Goal: Transaction & Acquisition: Purchase product/service

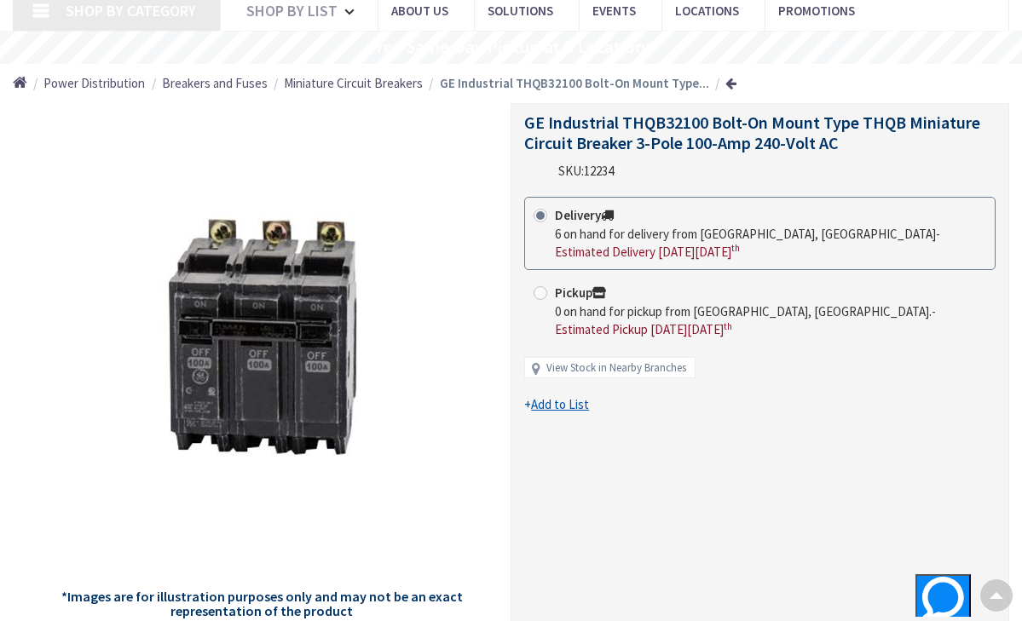
scroll to position [124, 0]
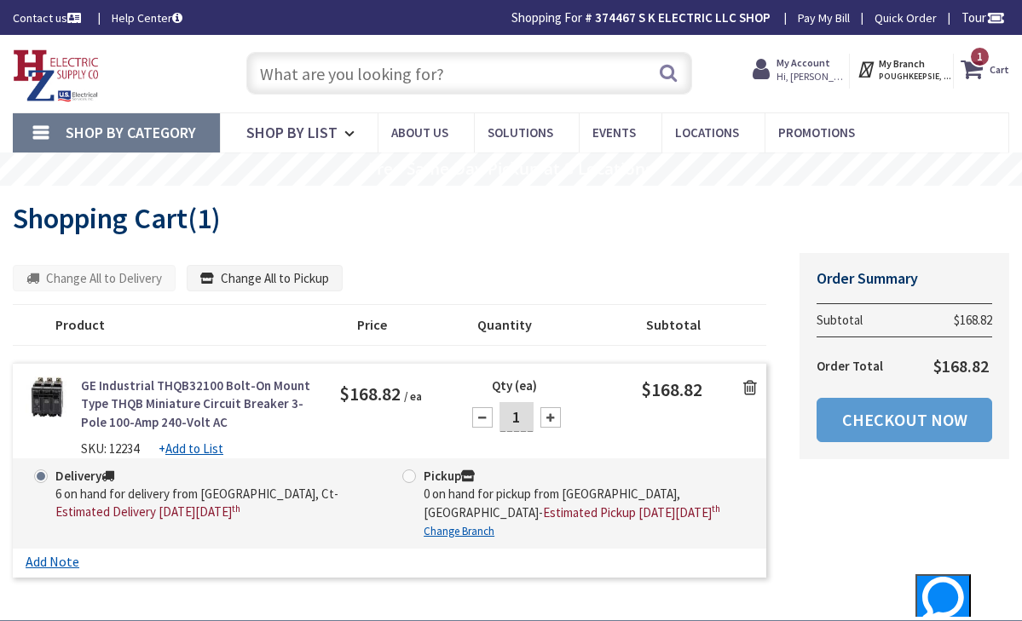
click at [860, 430] on link "Checkout Now" at bounding box center [905, 420] width 176 height 44
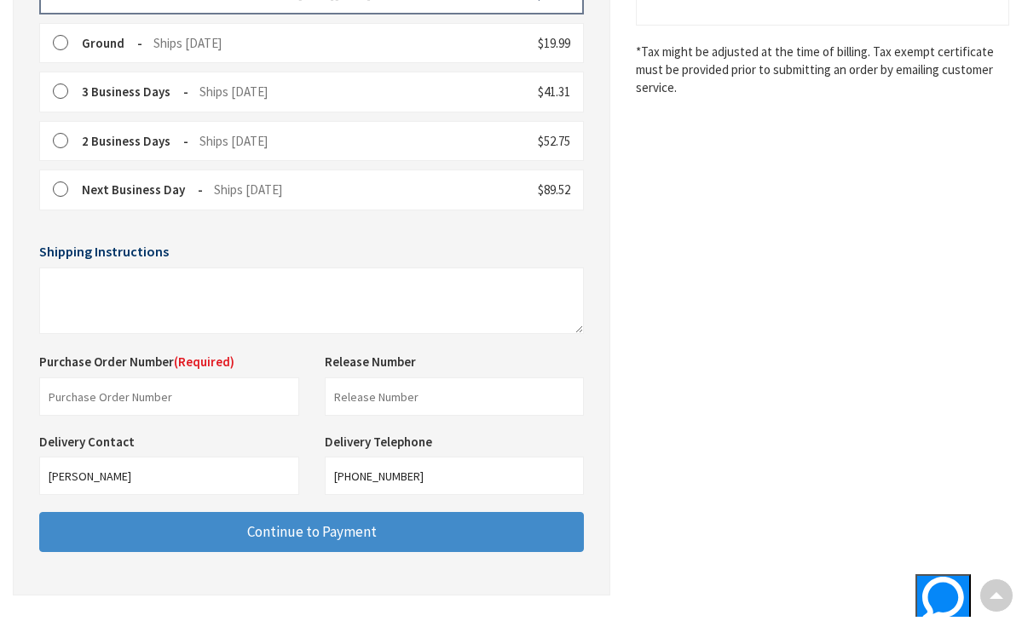
scroll to position [525, 0]
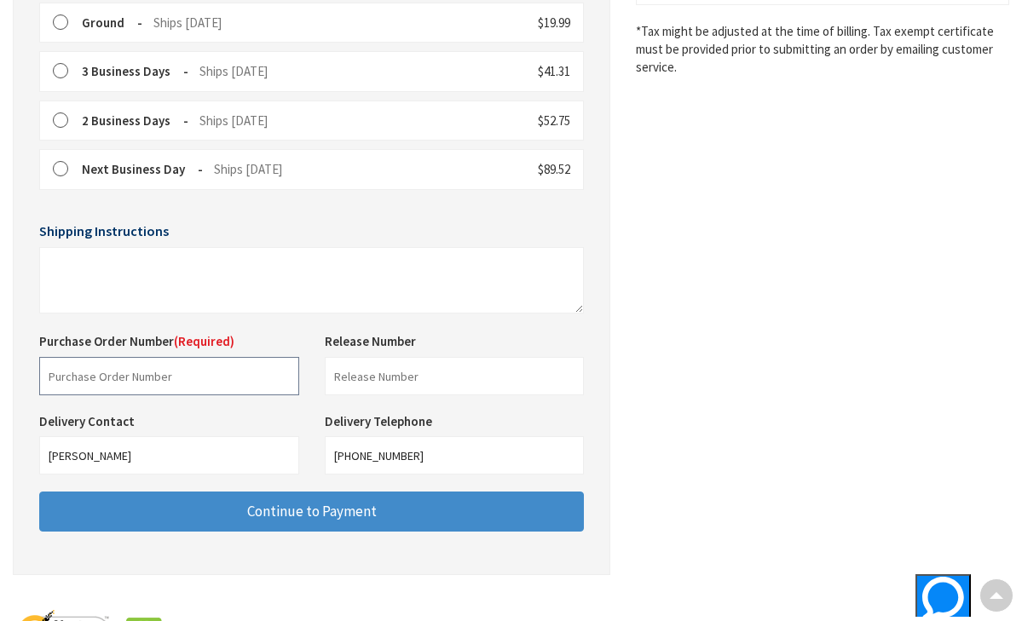
click at [258, 367] on input "text" at bounding box center [169, 376] width 260 height 38
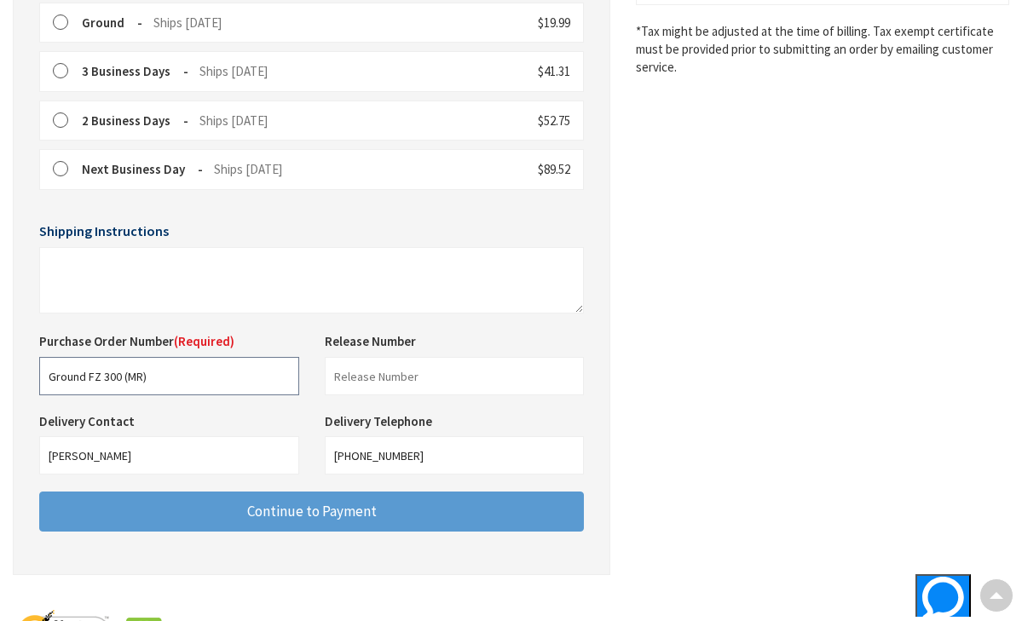
type input "Ground FZ 300 (MR)"
click at [322, 502] on span "Continue to Payment" at bounding box center [312, 511] width 130 height 19
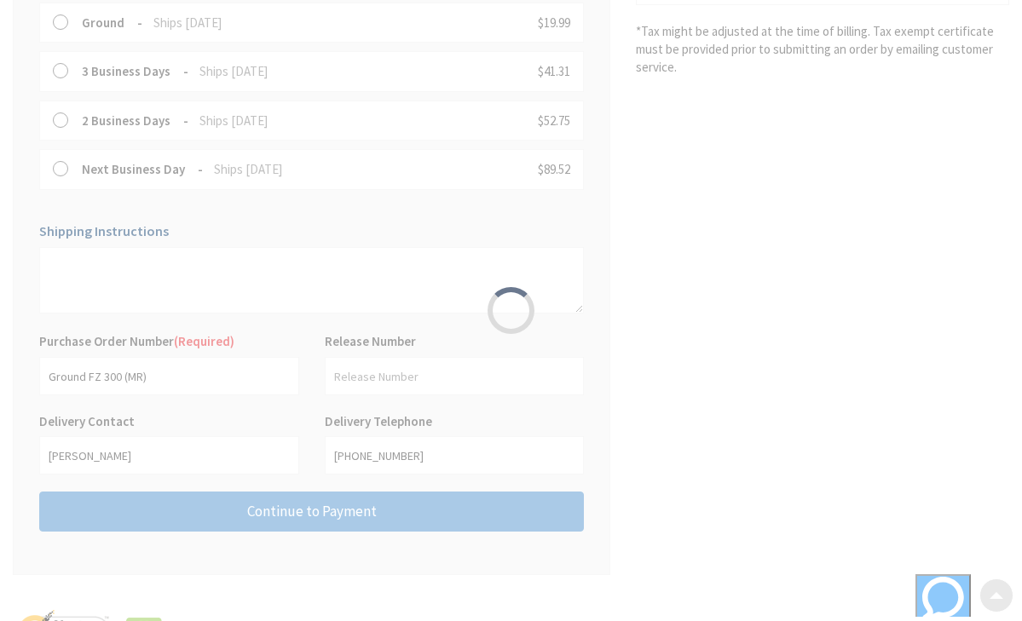
click at [103, 362] on div "Please wait..." at bounding box center [511, 310] width 1022 height 621
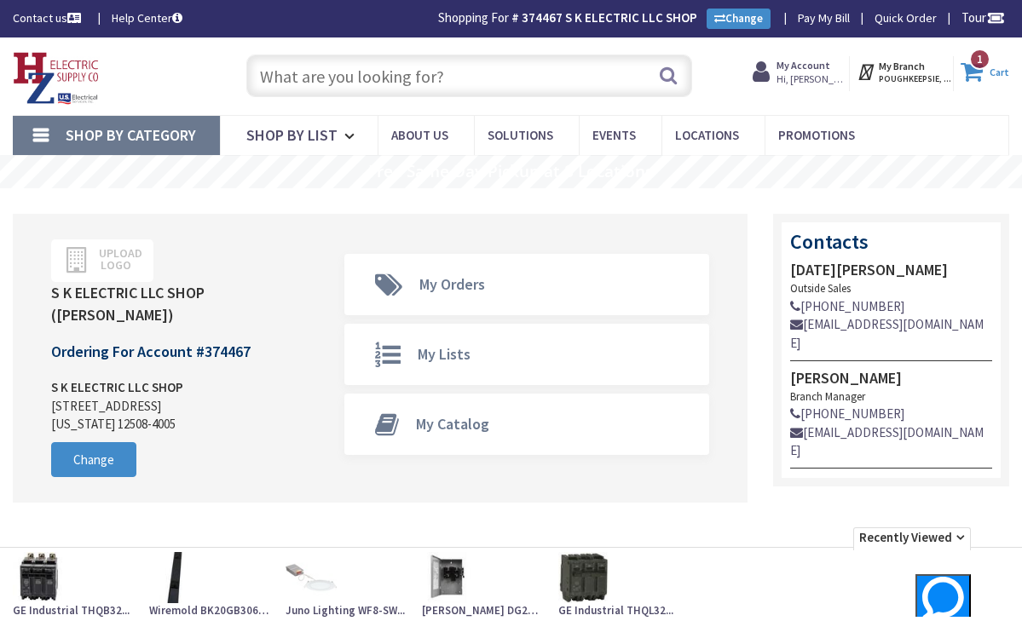
click at [982, 66] on span "1" at bounding box center [980, 59] width 6 height 14
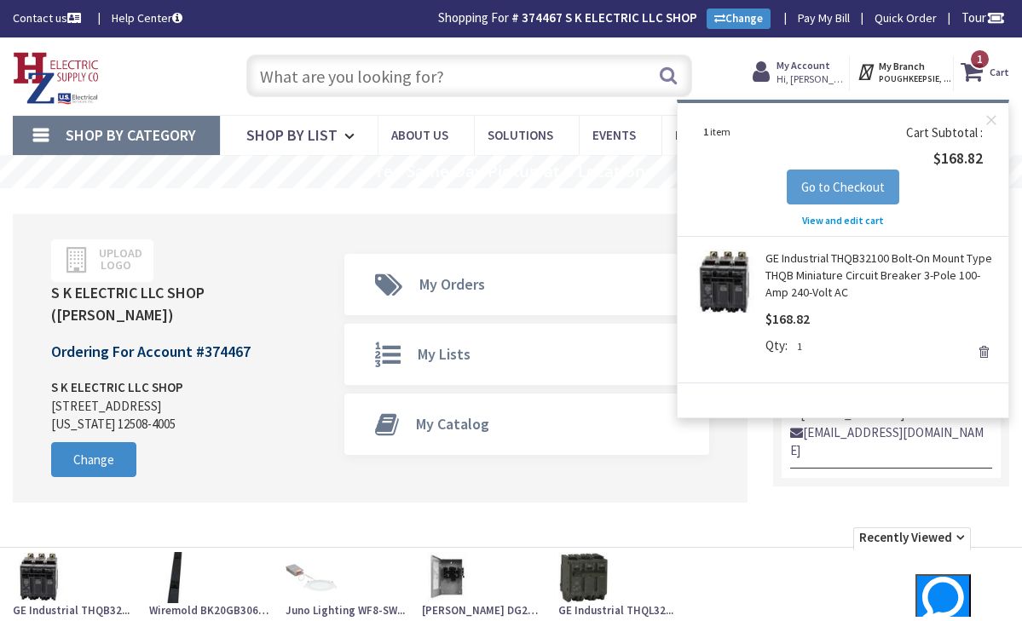
click at [874, 185] on span "Go to Checkout" at bounding box center [843, 187] width 84 height 16
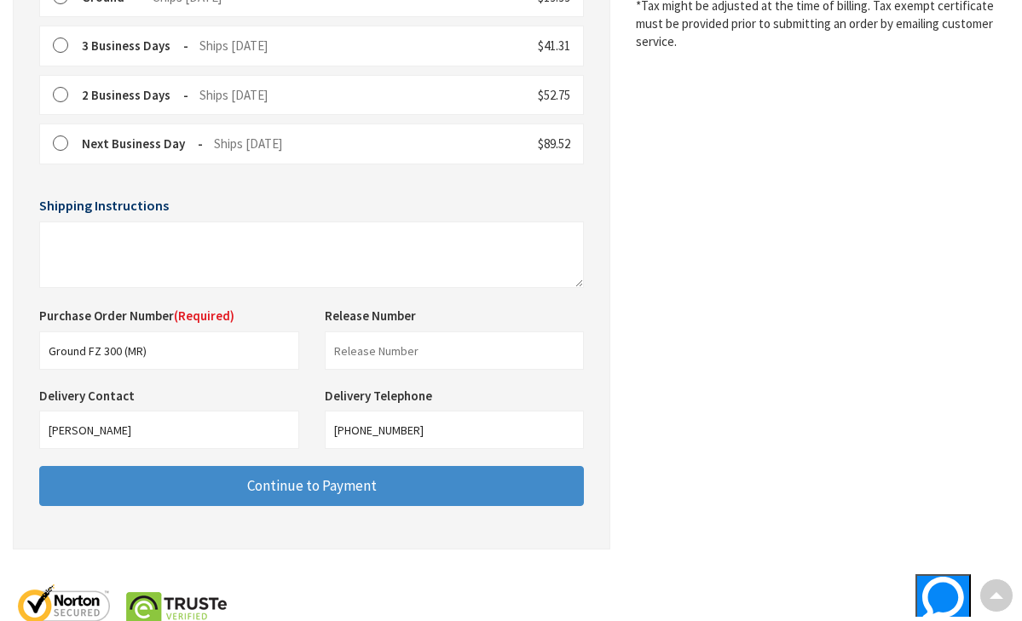
scroll to position [592, 0]
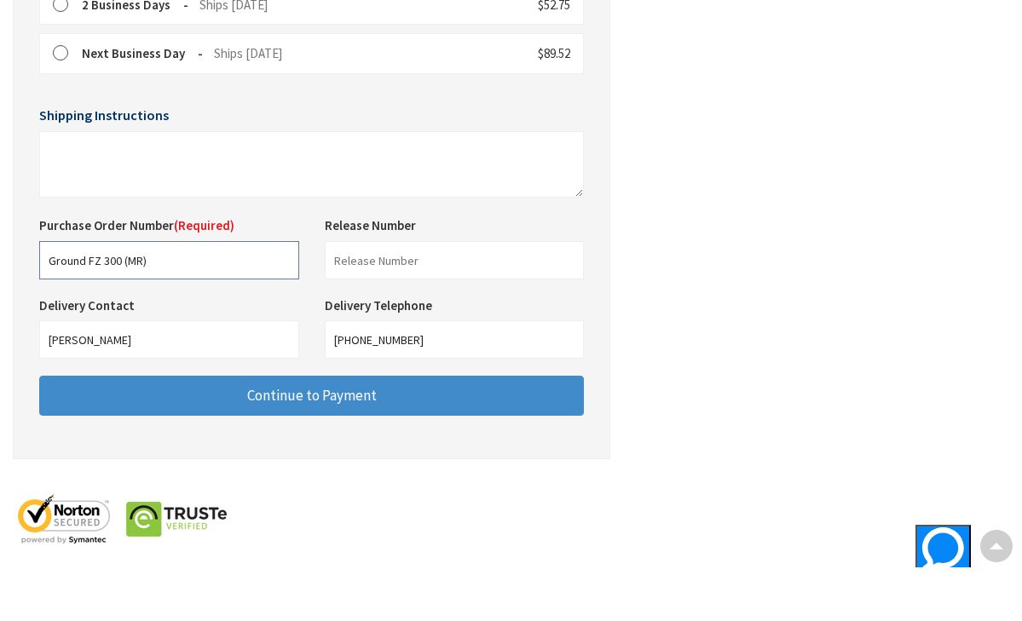
click at [99, 291] on input "Ground FZ 300 (MR)" at bounding box center [169, 310] width 260 height 38
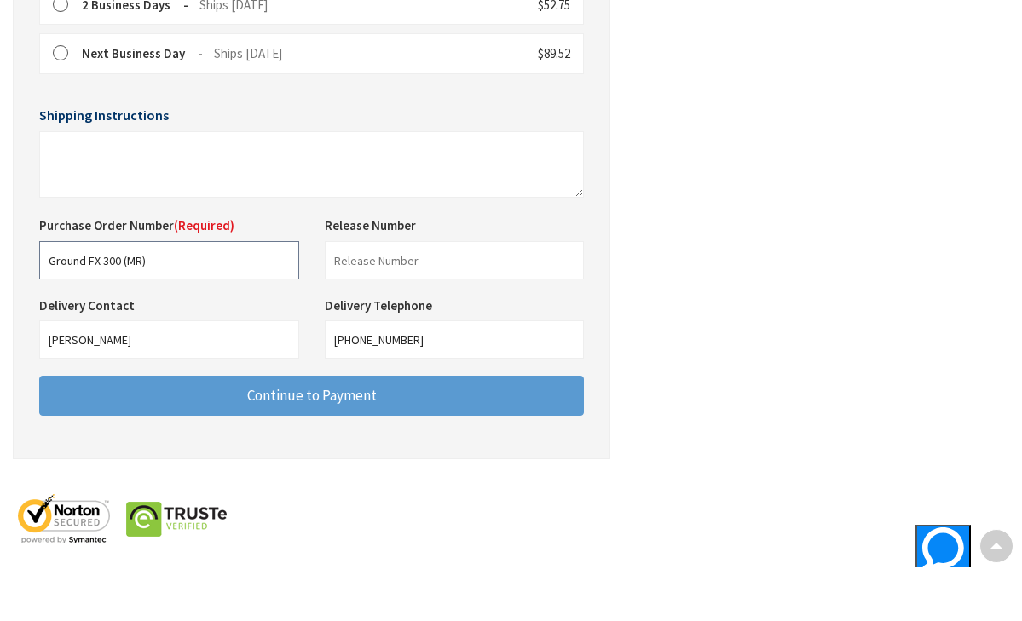
type input "Ground FX 300 (MR)"
click at [330, 436] on span "Continue to Payment" at bounding box center [312, 445] width 130 height 19
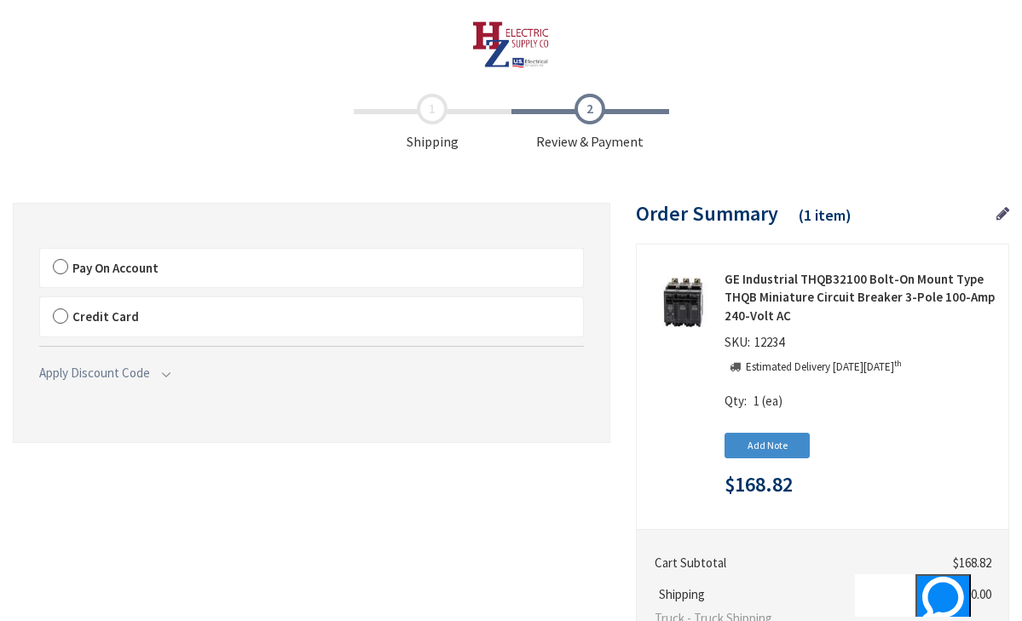
click at [56, 265] on label "Pay On Account" at bounding box center [311, 268] width 543 height 39
click at [40, 252] on input "Pay On Account" at bounding box center [40, 252] width 0 height 0
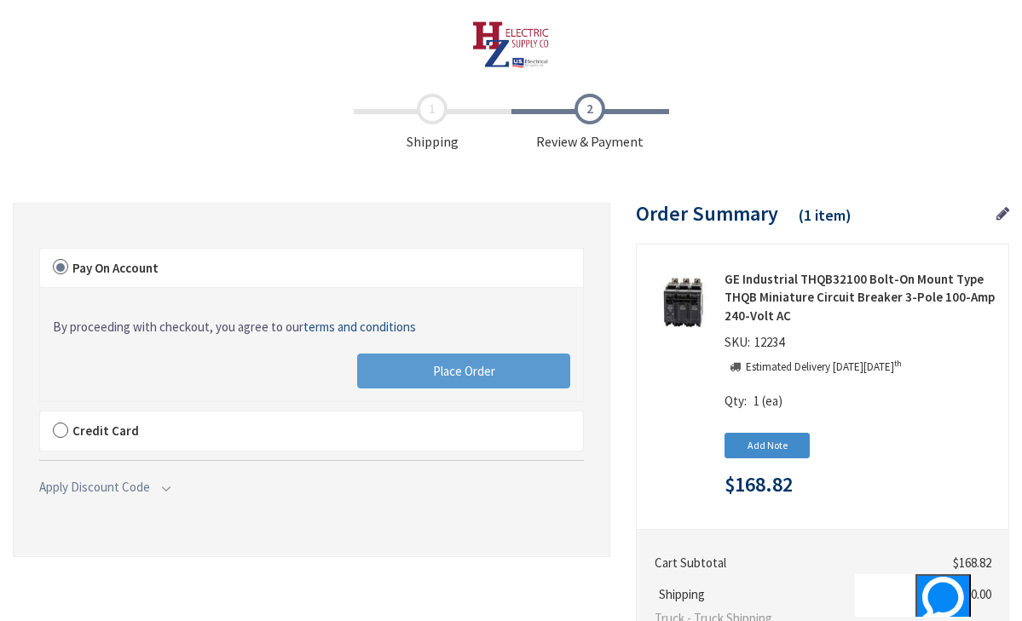
click at [444, 363] on span "Place Order" at bounding box center [464, 371] width 62 height 16
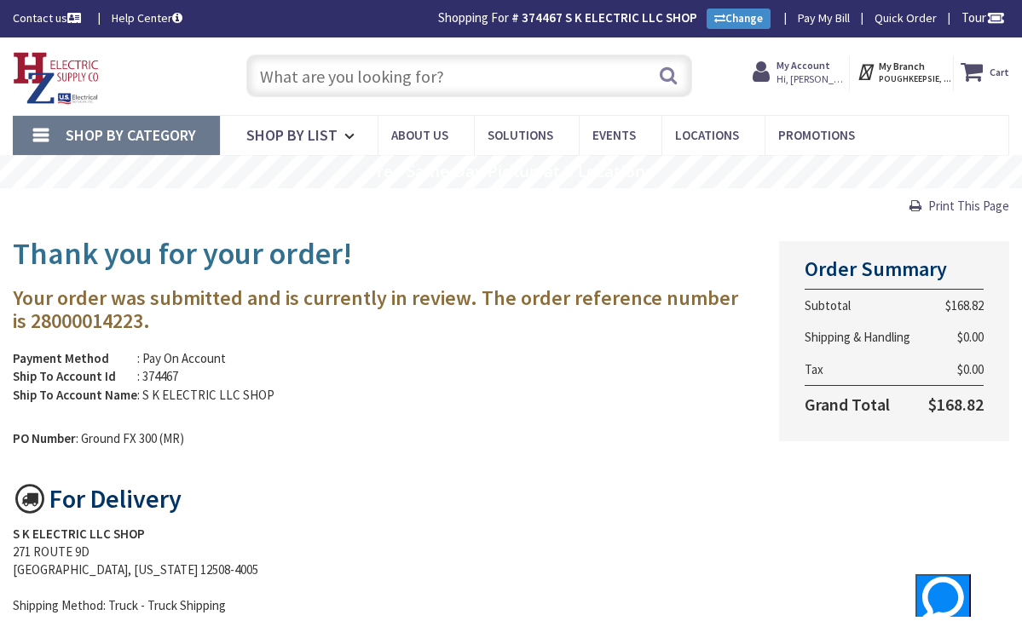
click at [347, 71] on input "text" at bounding box center [469, 76] width 447 height 43
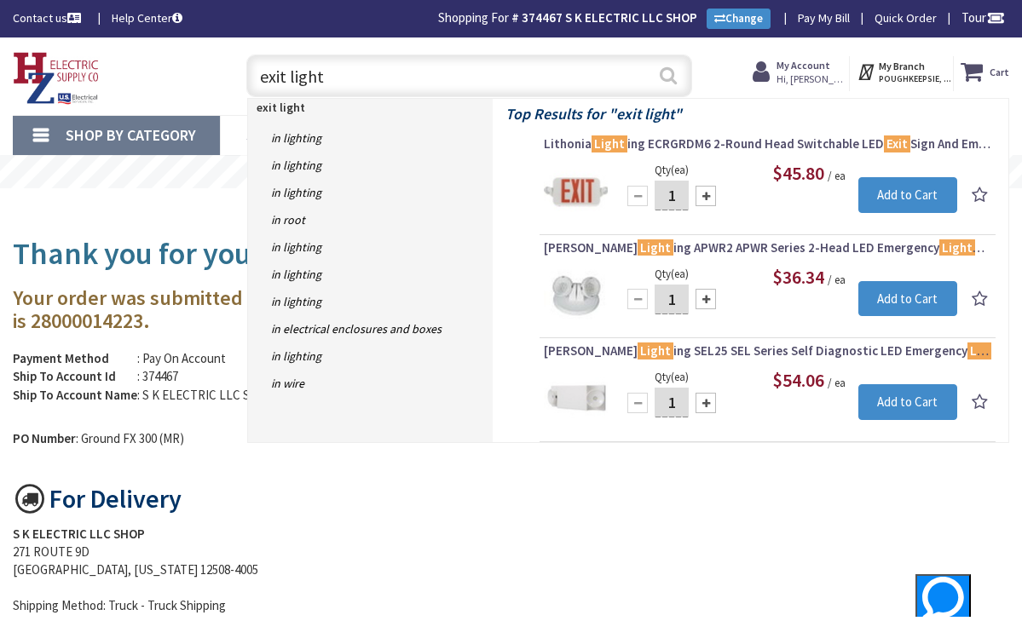
type input "exit light"
click at [663, 77] on button "Search" at bounding box center [668, 75] width 22 height 38
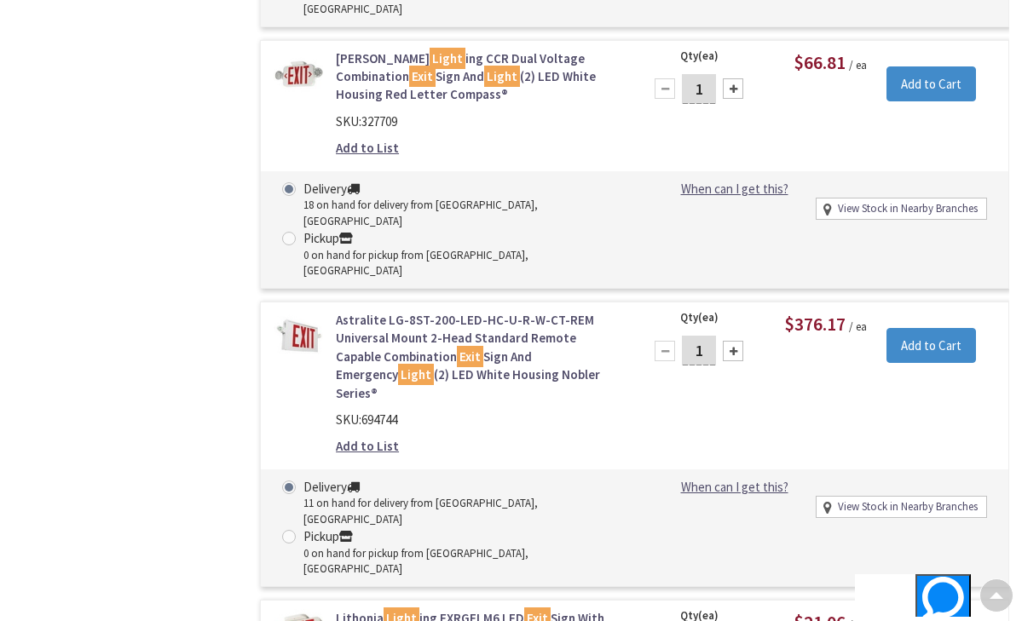
scroll to position [1945, 0]
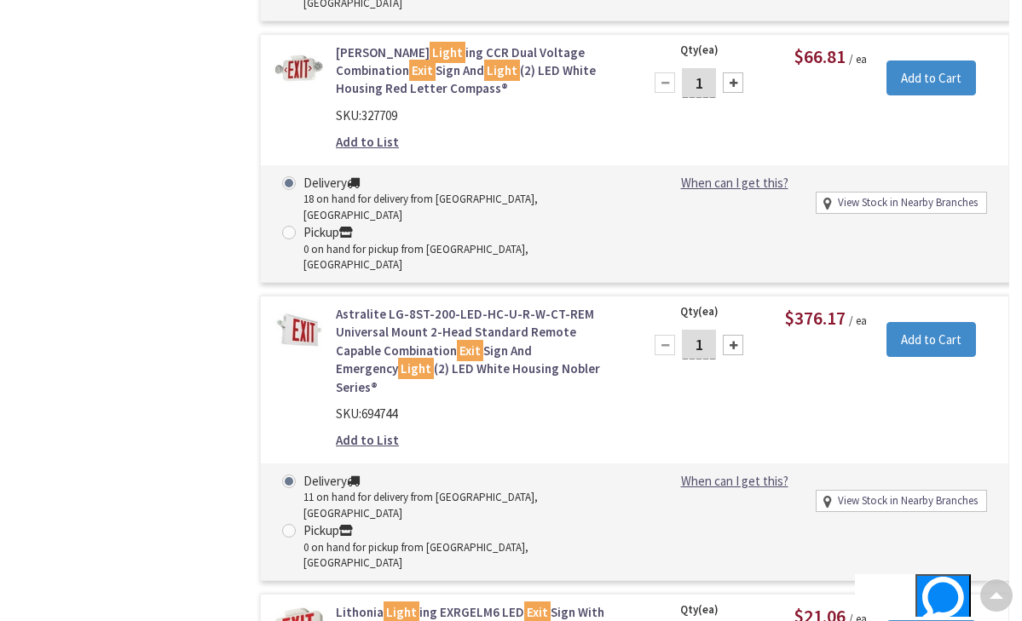
type input "2"
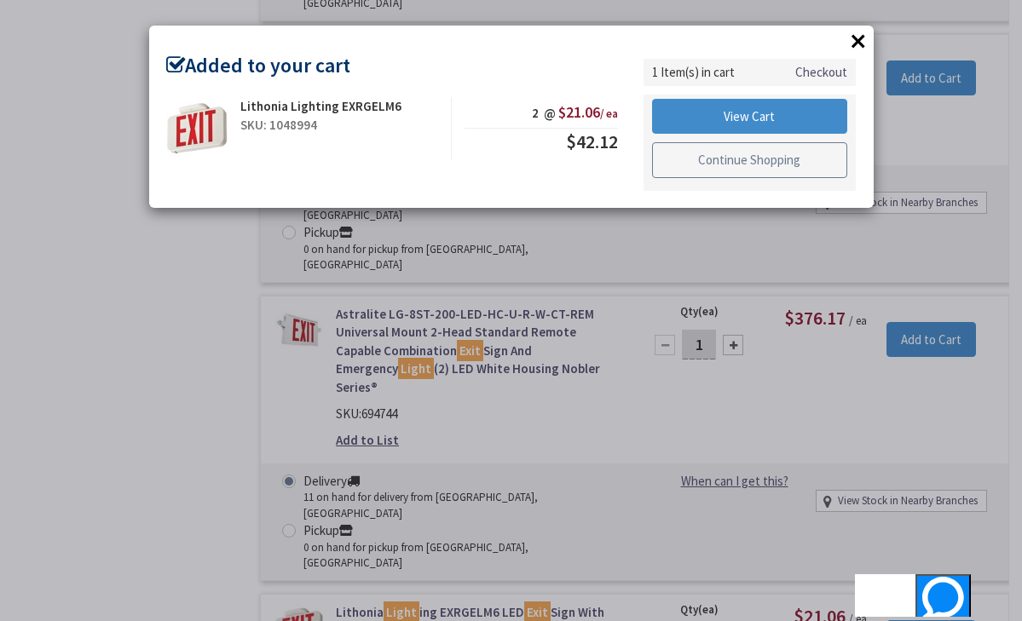
click at [782, 158] on link "Continue Shopping" at bounding box center [750, 160] width 196 height 36
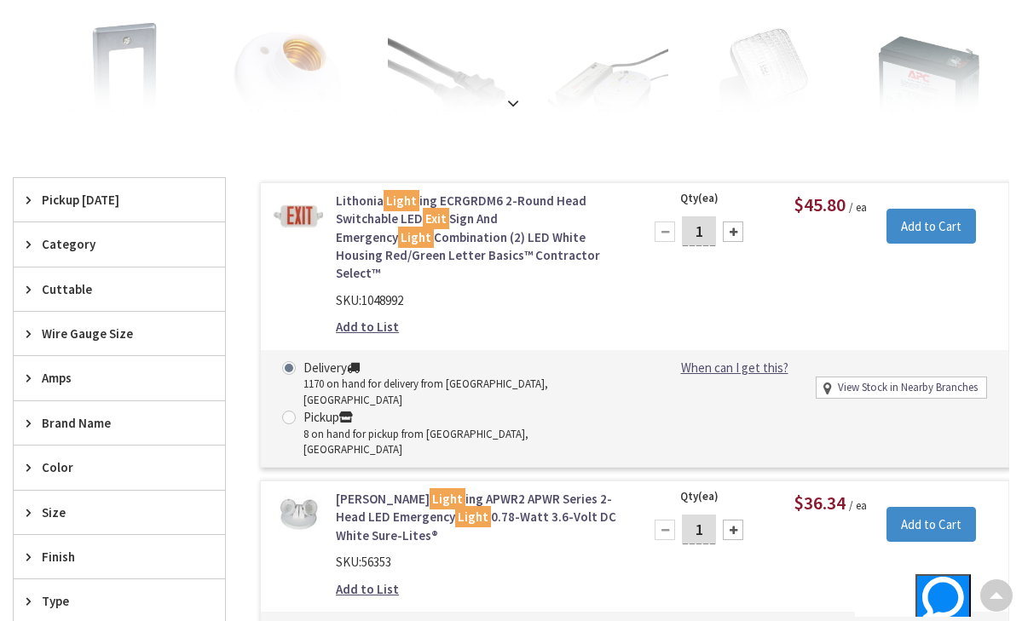
scroll to position [0, 0]
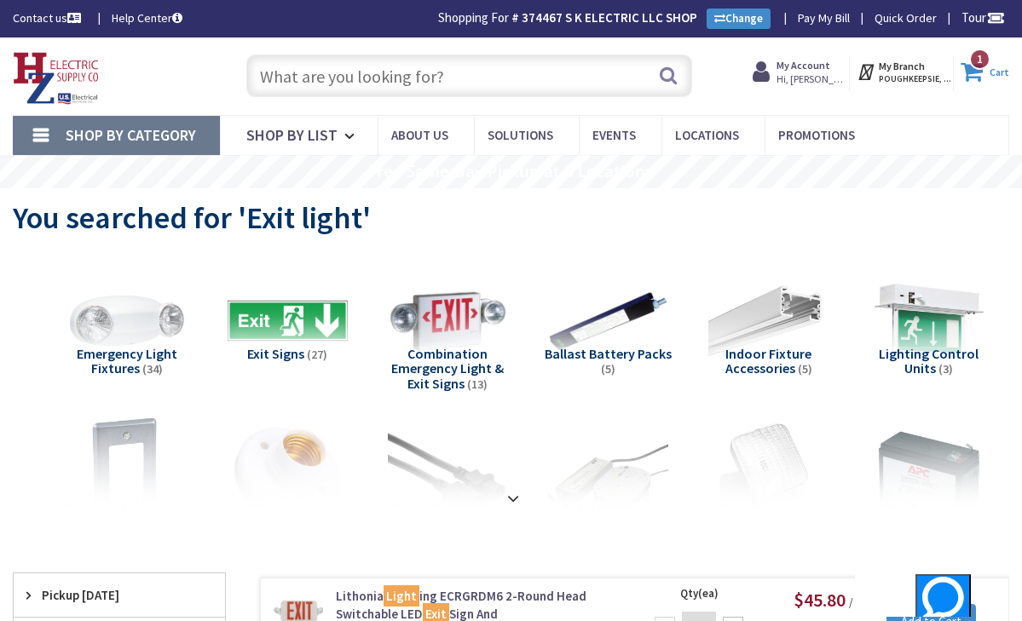
click at [976, 67] on span "1 1 items" at bounding box center [979, 59] width 21 height 21
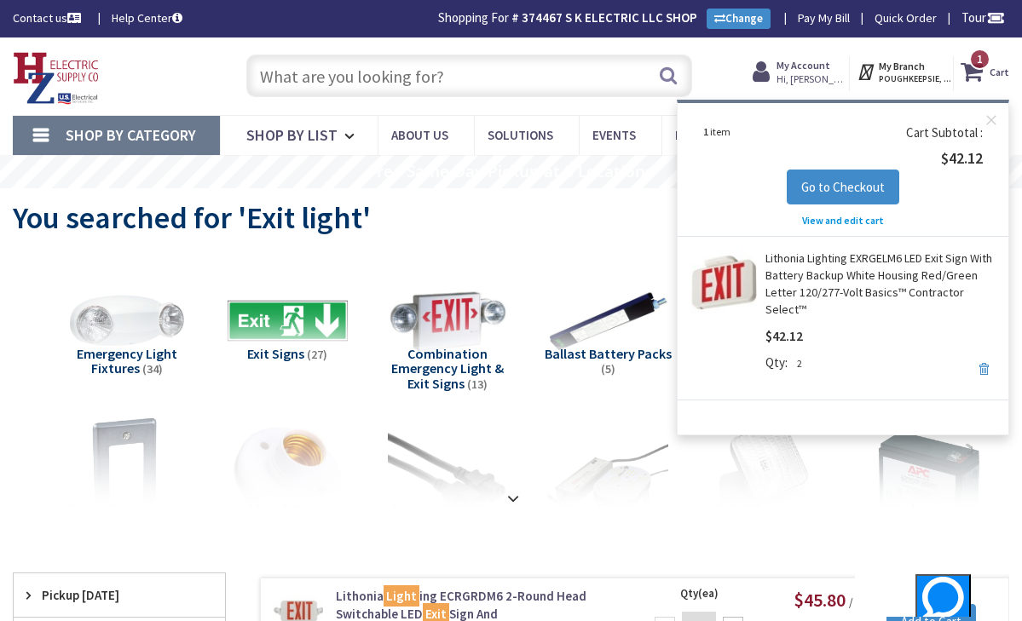
click at [985, 366] on link "Remove" at bounding box center [984, 369] width 24 height 24
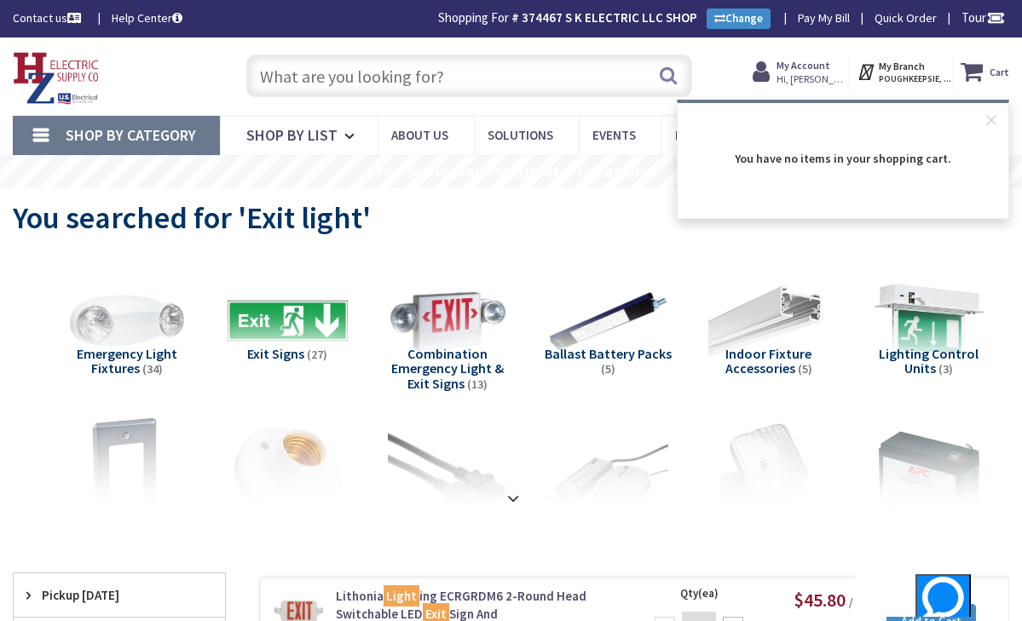
click at [578, 78] on input "text" at bounding box center [469, 76] width 447 height 43
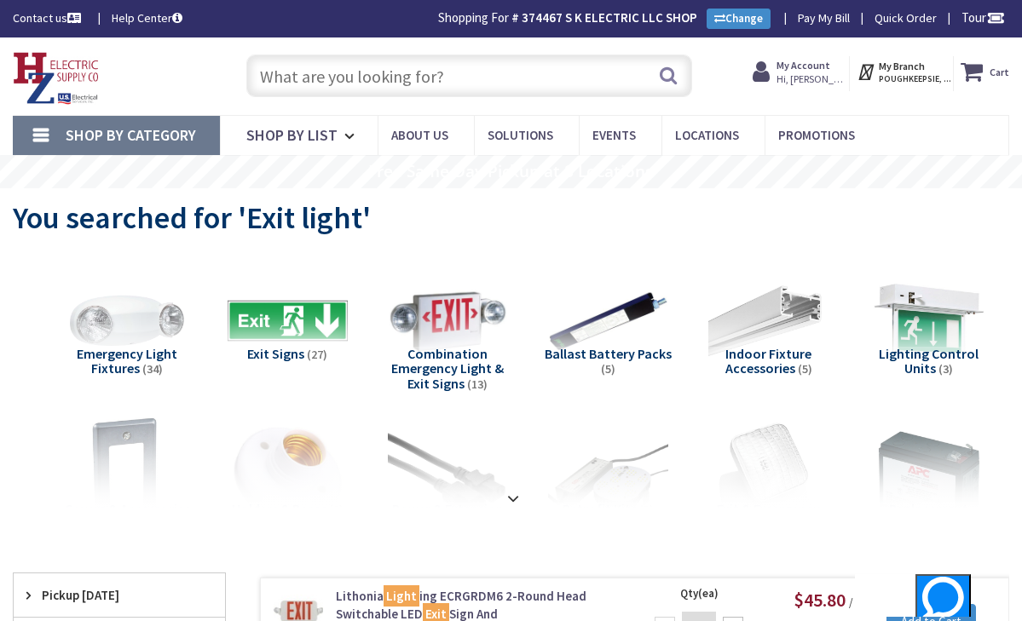
click at [371, 79] on input "text" at bounding box center [469, 76] width 447 height 43
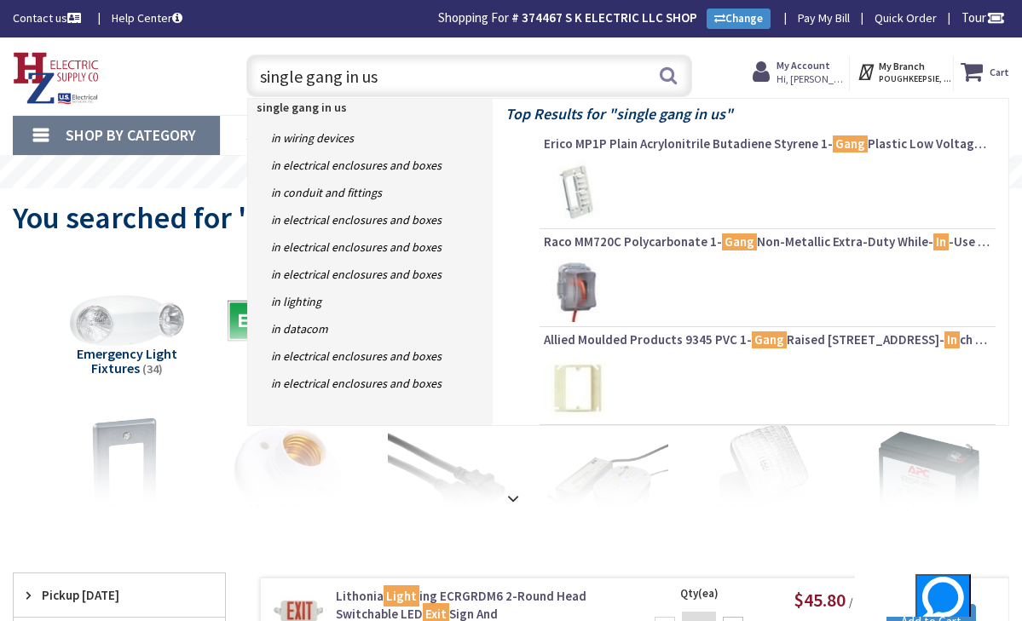
type input "single gang in use"
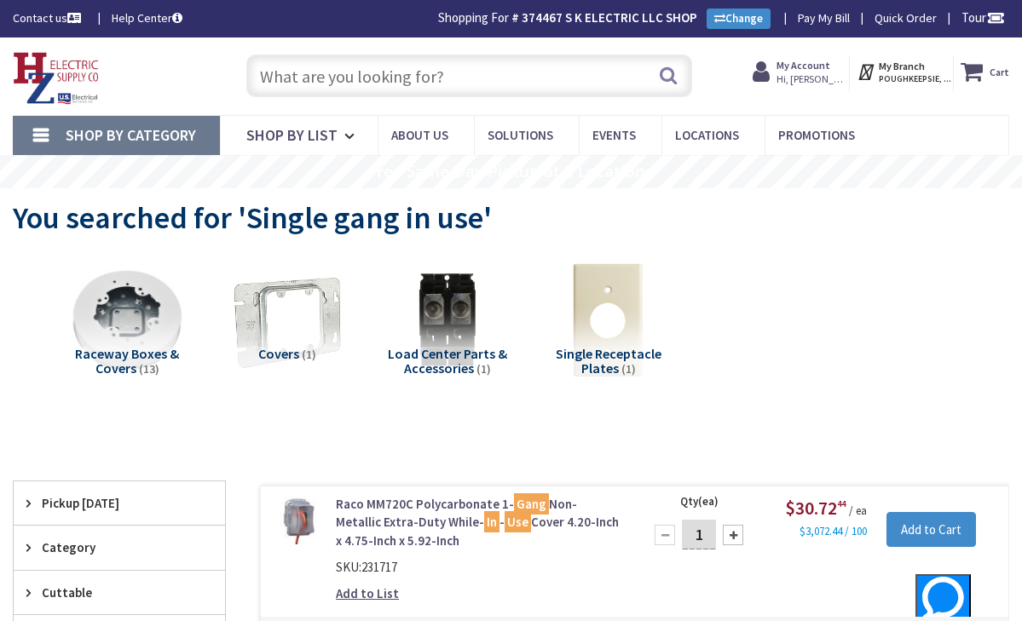
click at [445, 76] on input "text" at bounding box center [469, 76] width 447 height 43
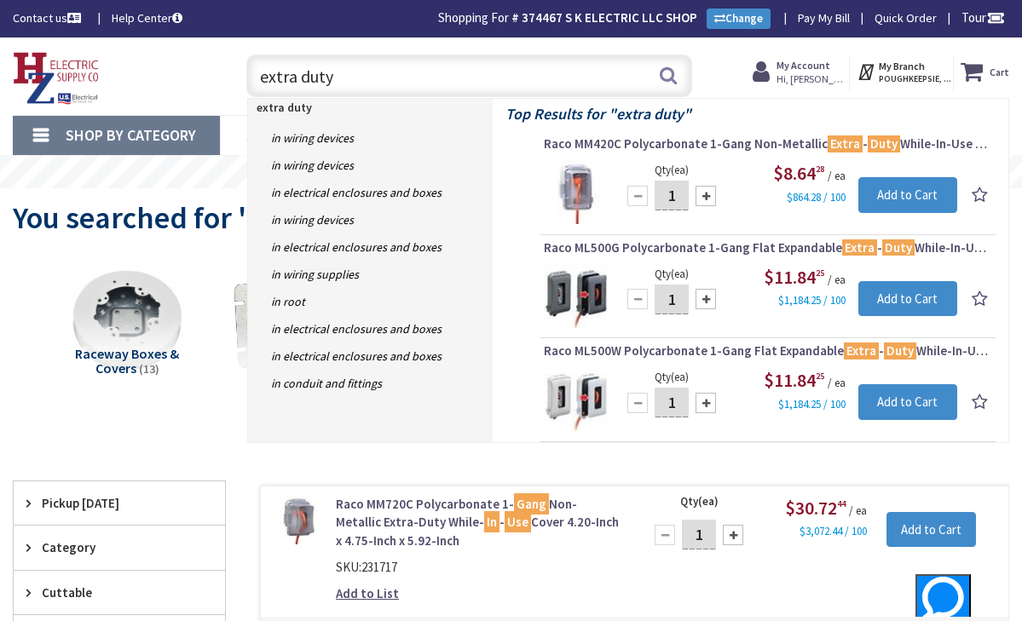
type input "extra duty"
click at [673, 193] on input "1" at bounding box center [672, 196] width 34 height 30
type input "12"
click at [887, 195] on input "Add to Cart" at bounding box center [908, 195] width 100 height 36
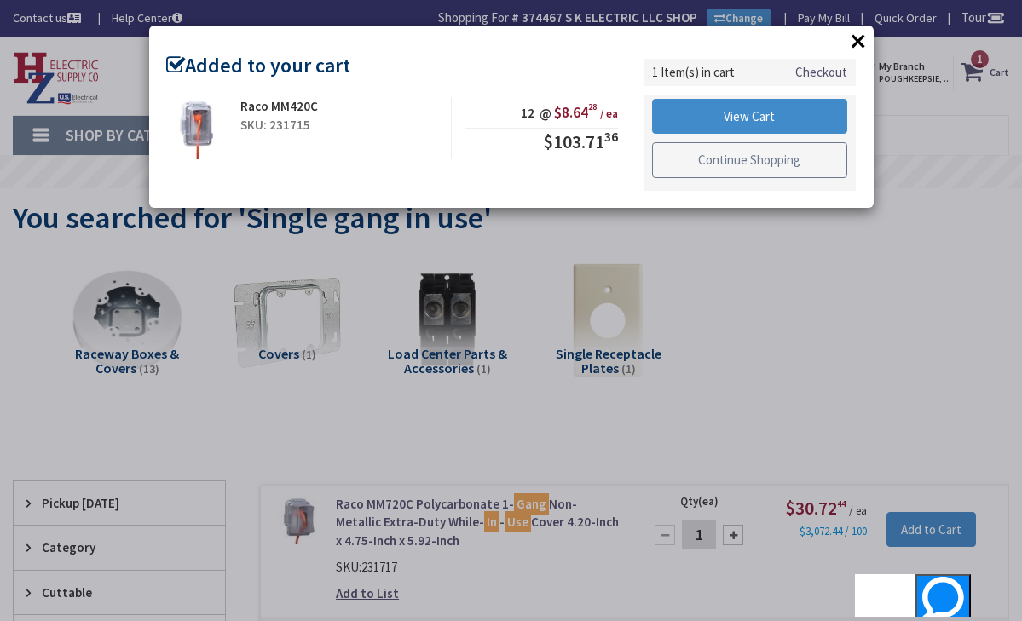
click at [793, 165] on link "Continue Shopping" at bounding box center [750, 160] width 196 height 36
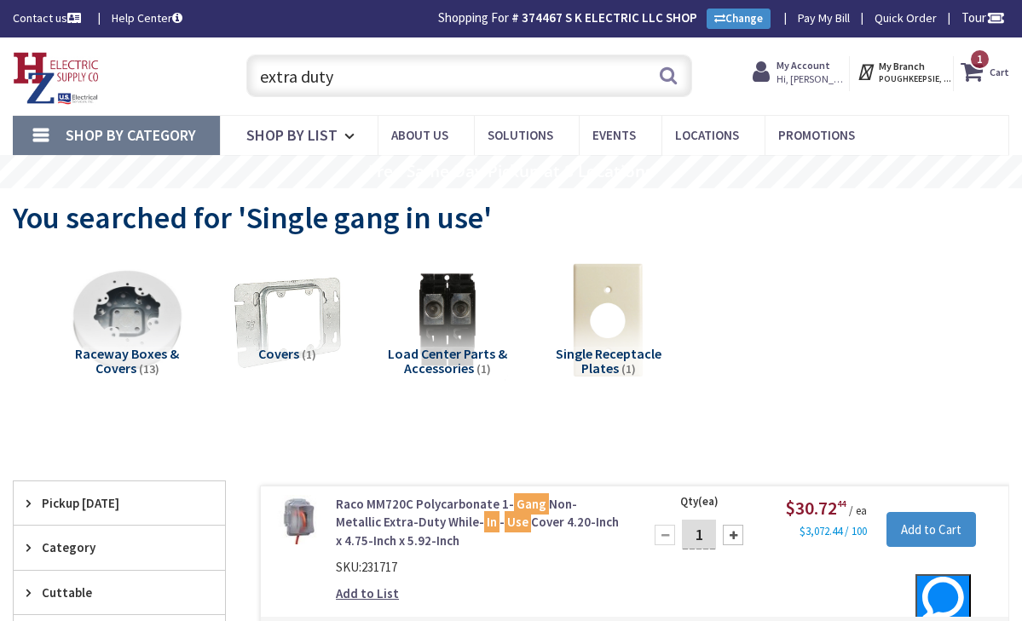
click at [395, 85] on input "extra duty" at bounding box center [469, 76] width 447 height 43
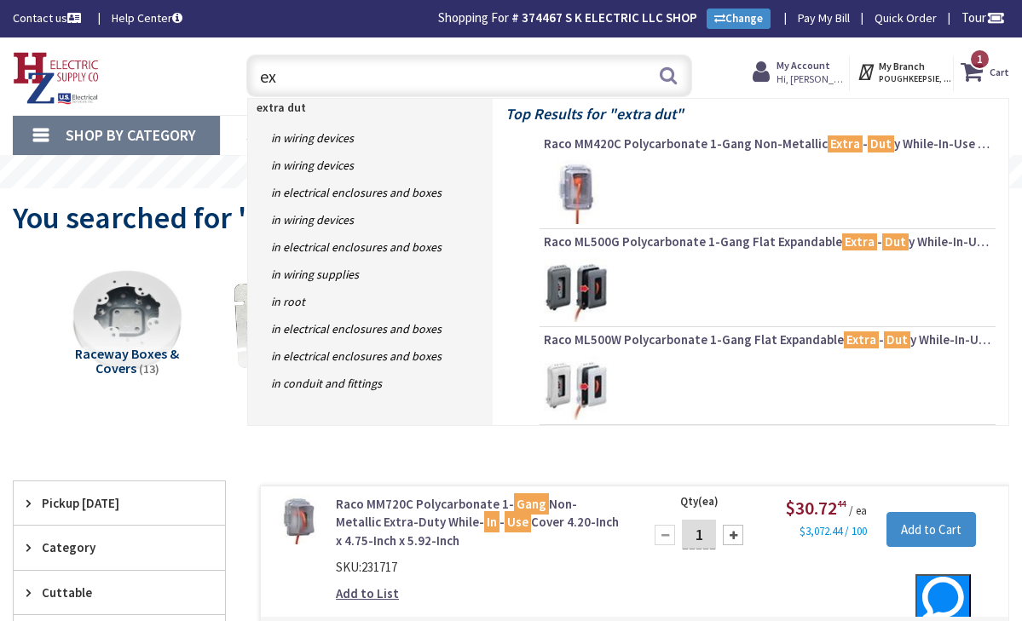
type input "e"
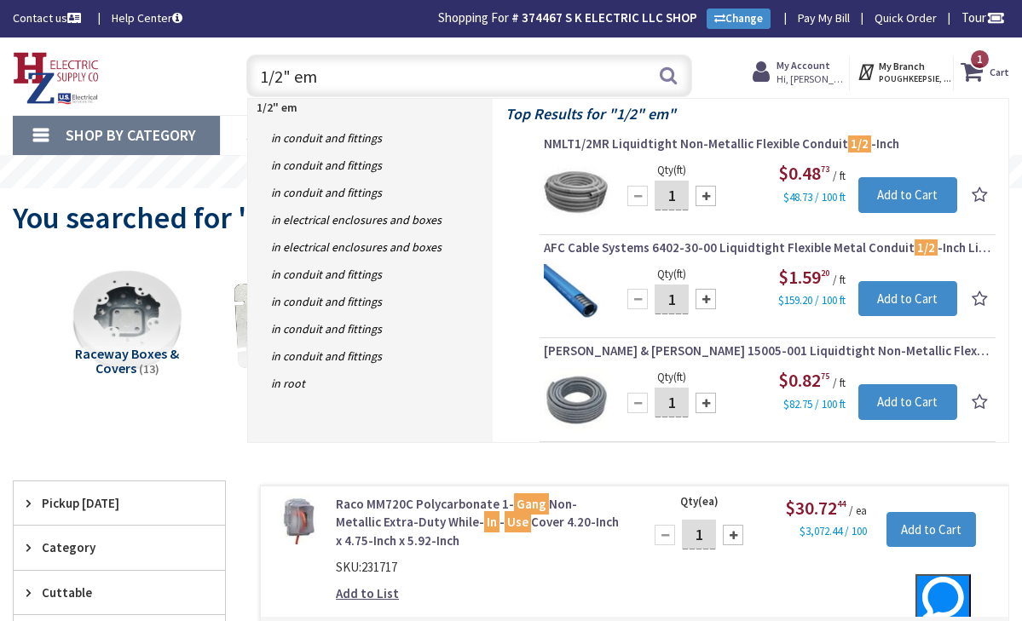
type input "1/2" emt"
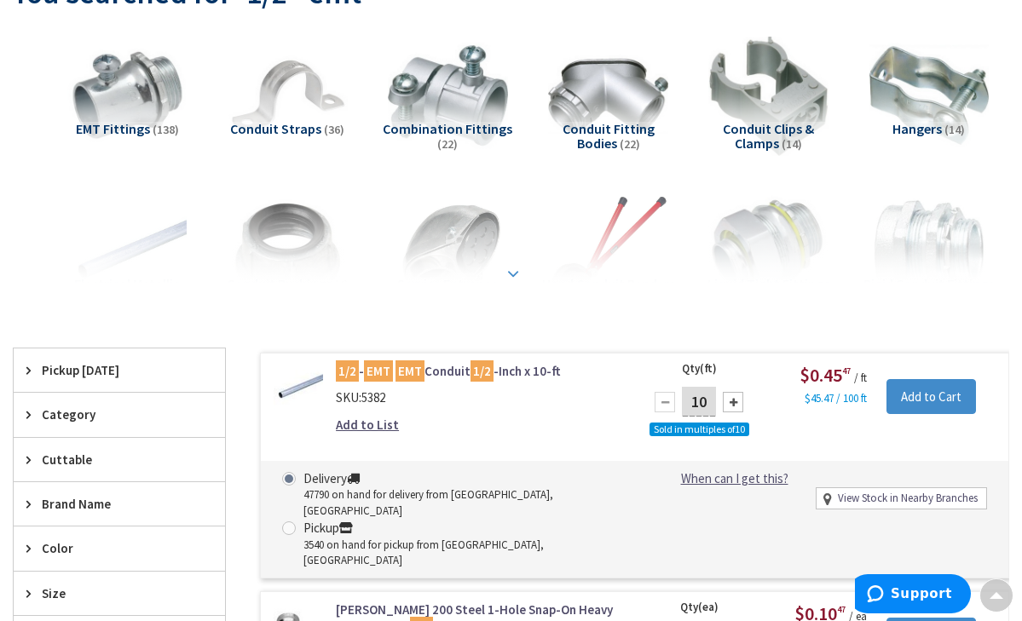
scroll to position [234, 0]
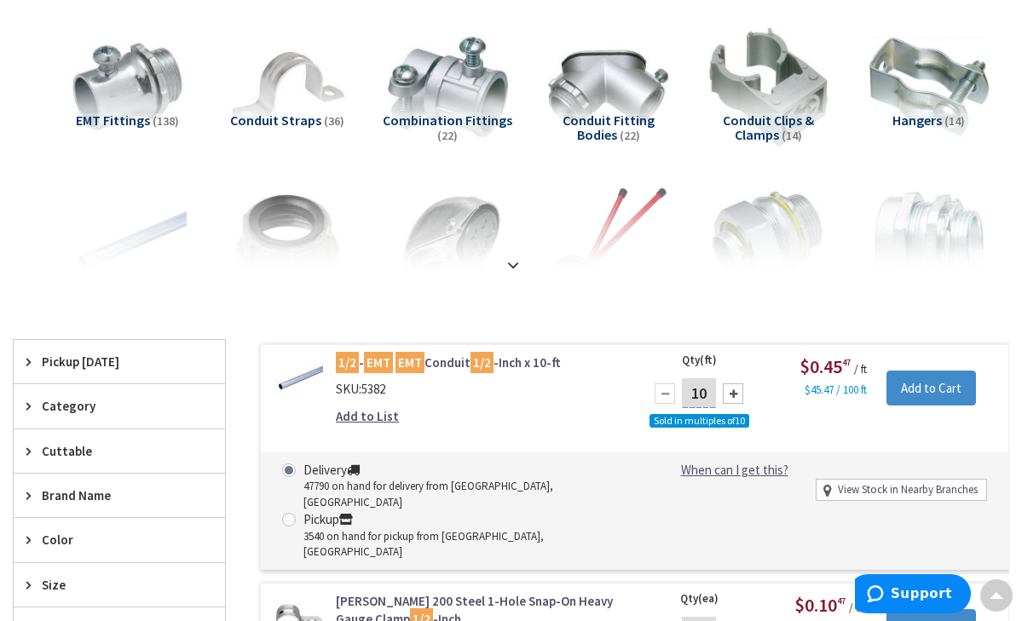
click at [710, 393] on input "10" at bounding box center [699, 393] width 34 height 30
type input "1"
type input "2"
type input "300"
click at [923, 392] on input "Add to Cart" at bounding box center [932, 389] width 90 height 36
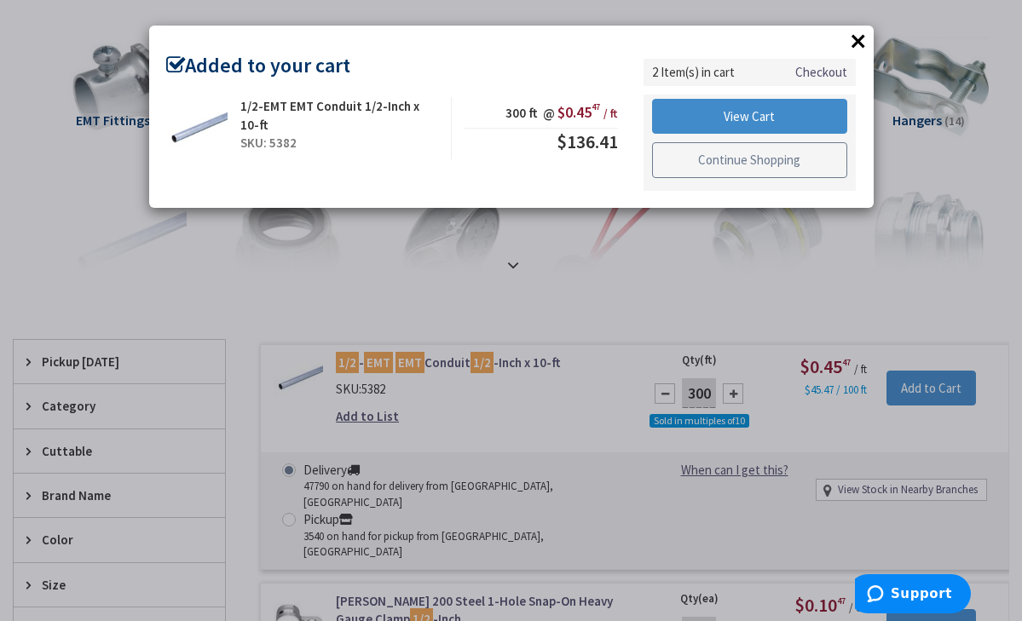
click at [800, 163] on link "Continue Shopping" at bounding box center [750, 160] width 196 height 36
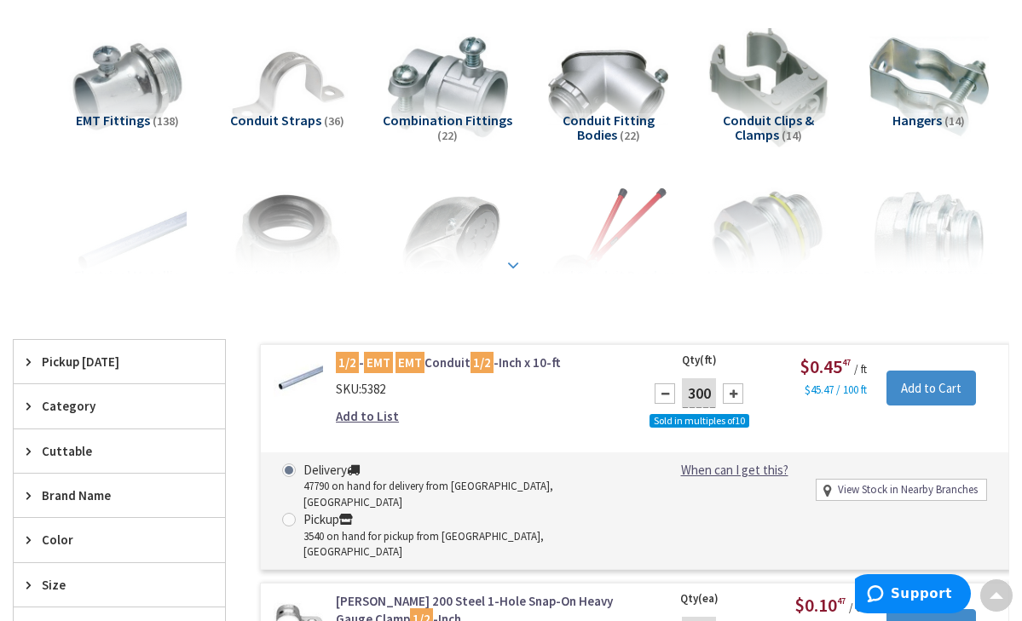
scroll to position [0, 0]
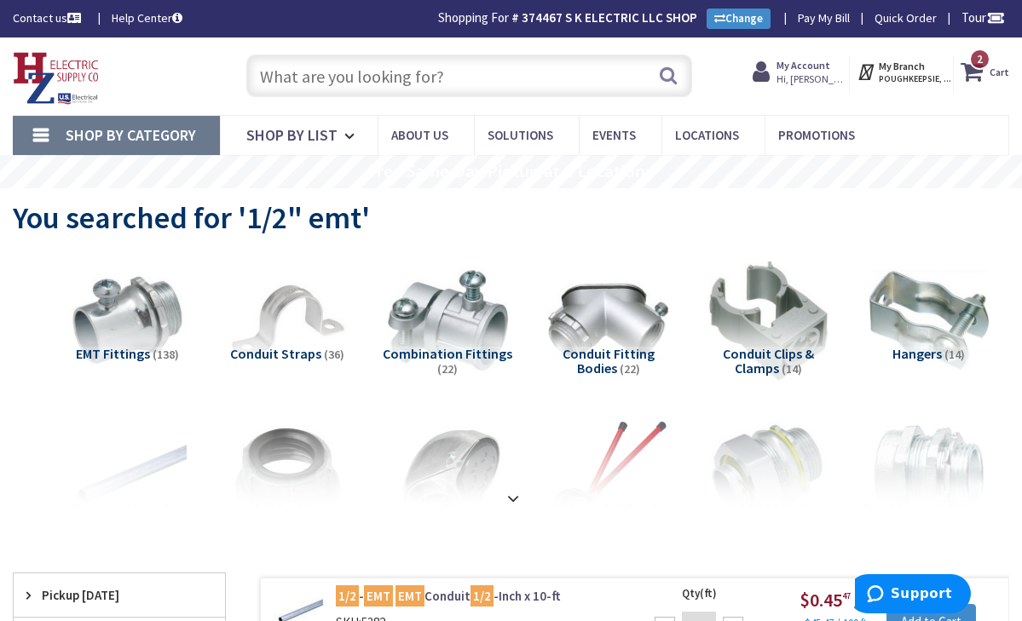
click at [351, 82] on input "text" at bounding box center [469, 76] width 447 height 43
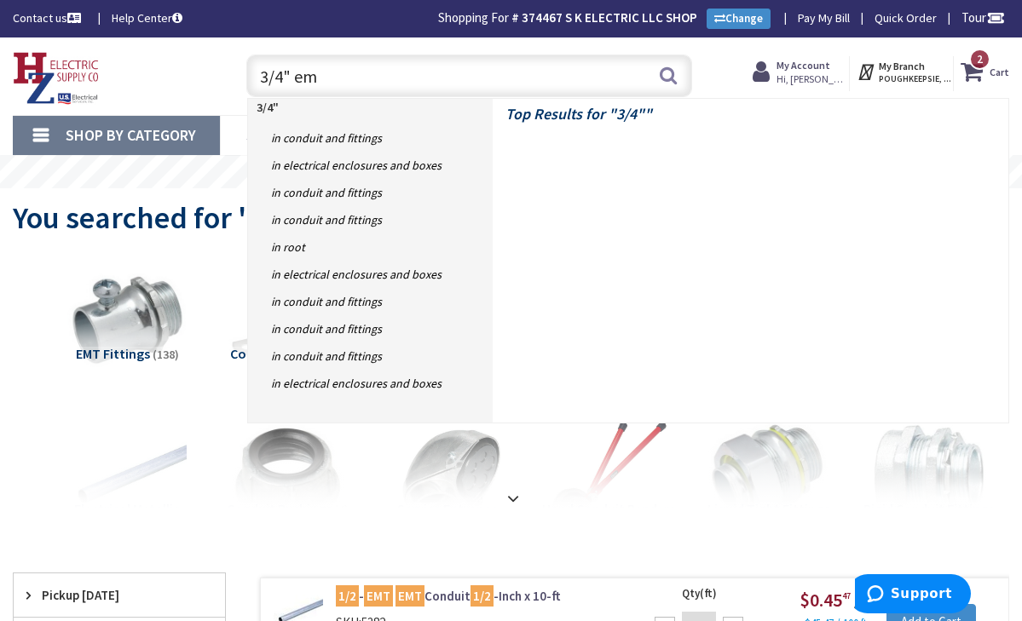
type input "3/4" emt"
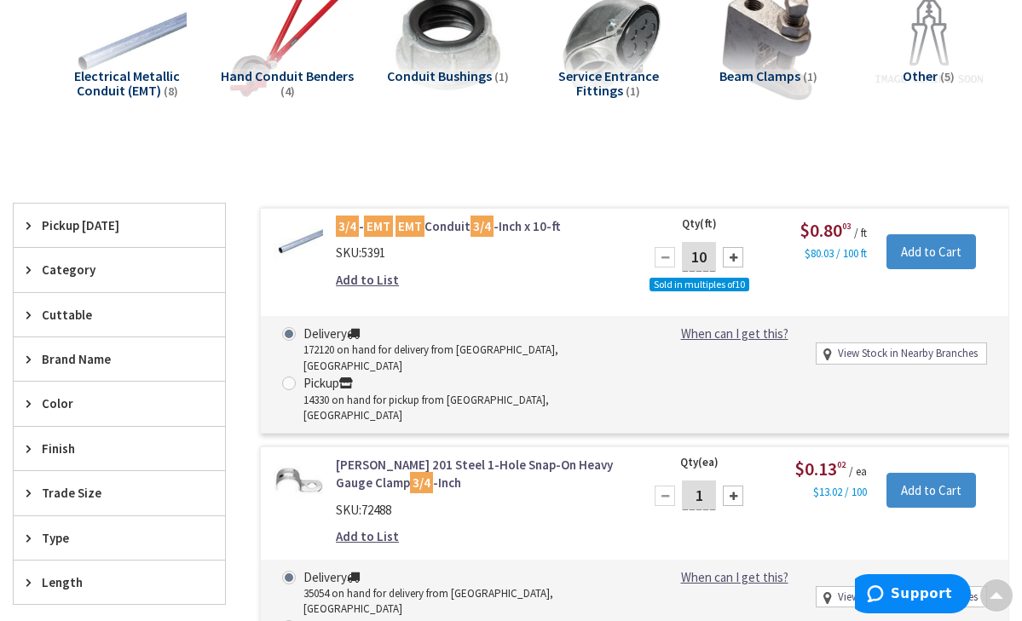
scroll to position [434, 0]
click at [708, 257] on input "10" at bounding box center [699, 256] width 34 height 30
type input "1"
type input "300"
click at [919, 248] on input "Add to Cart" at bounding box center [932, 252] width 90 height 36
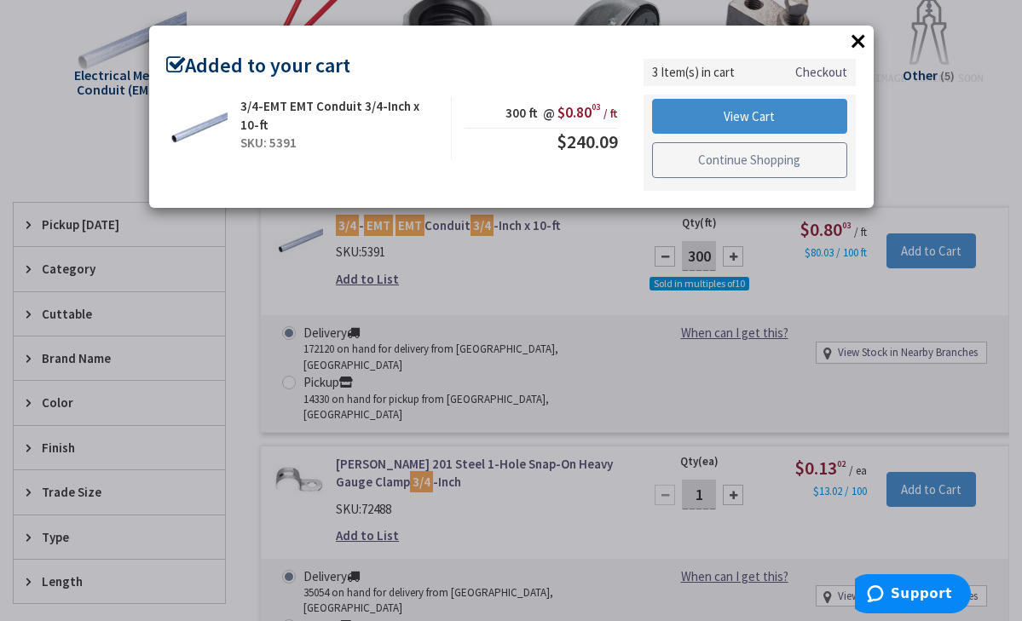
click at [797, 161] on link "Continue Shopping" at bounding box center [750, 160] width 196 height 36
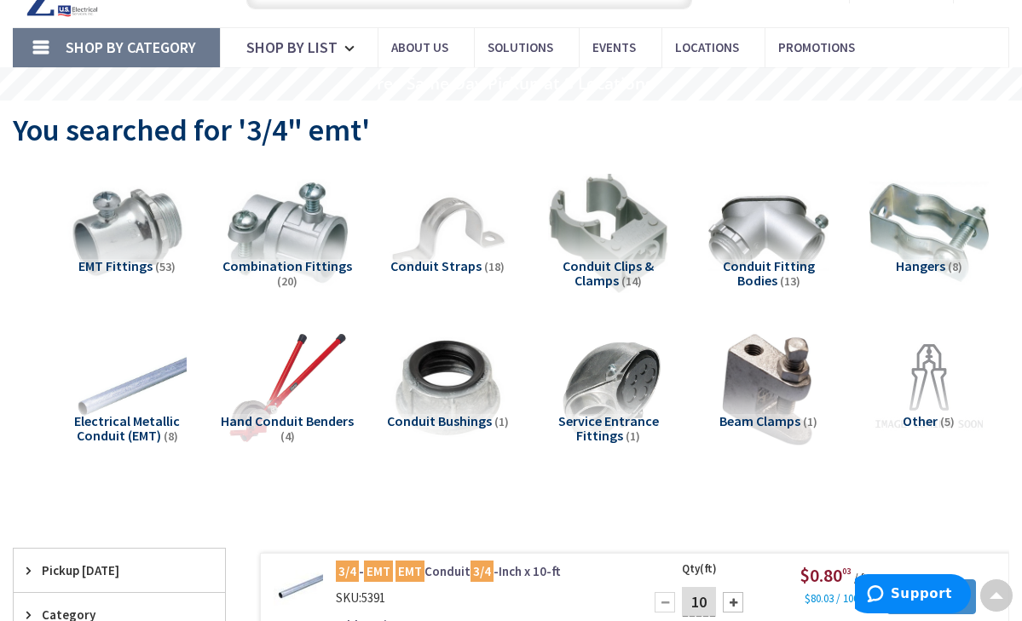
scroll to position [28, 0]
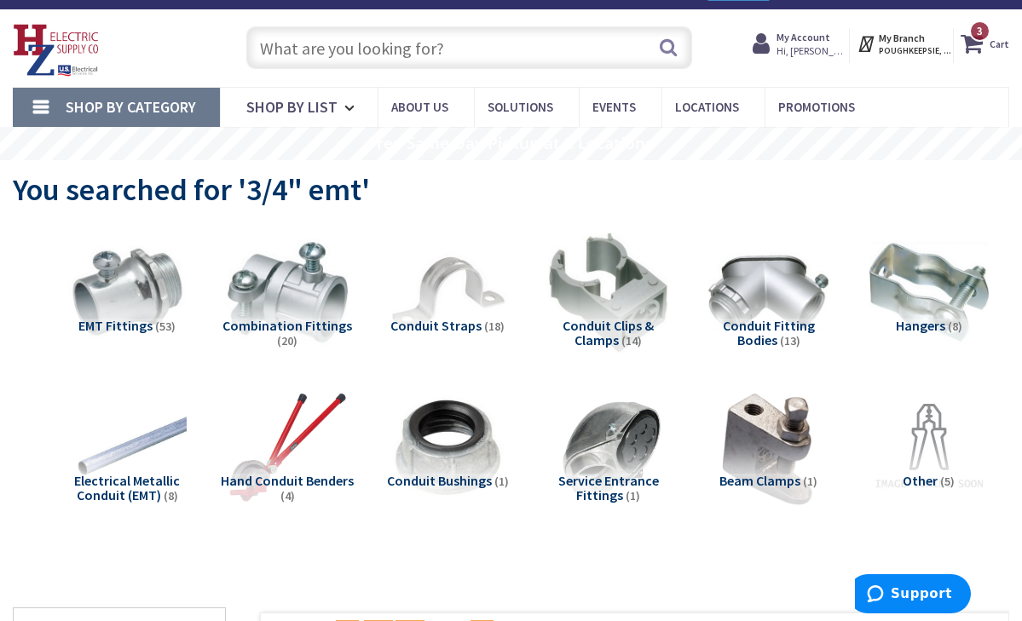
click at [495, 48] on input "text" at bounding box center [469, 47] width 447 height 43
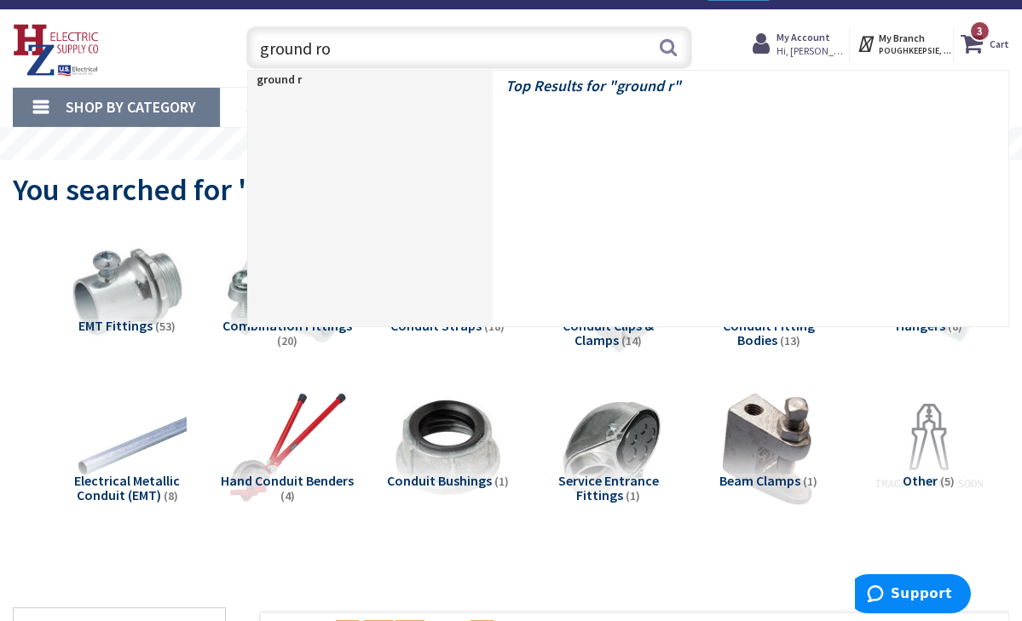
type input "ground rod"
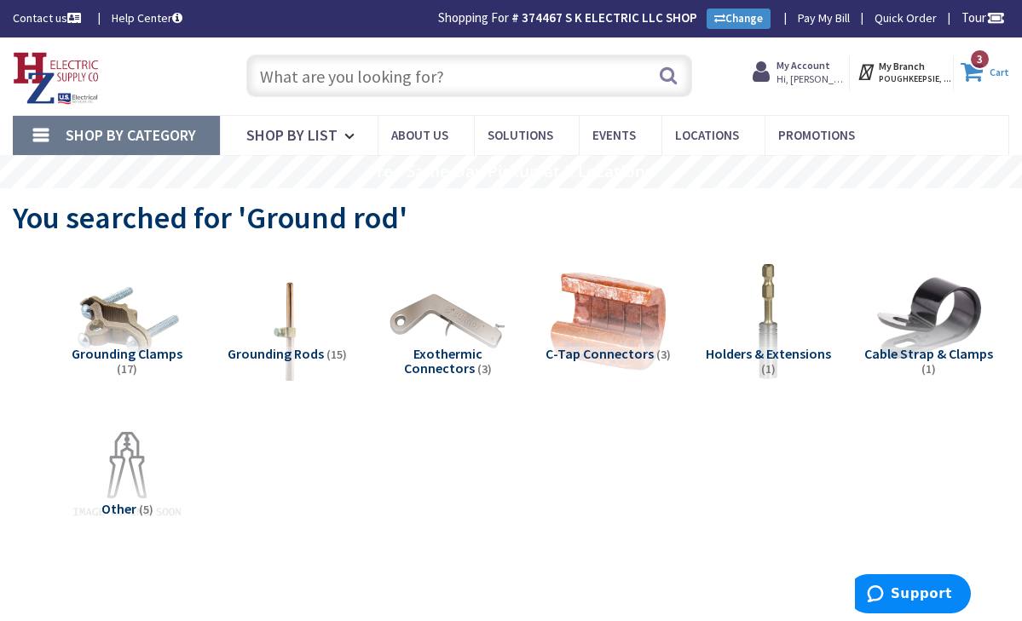
click at [974, 76] on icon at bounding box center [975, 71] width 29 height 31
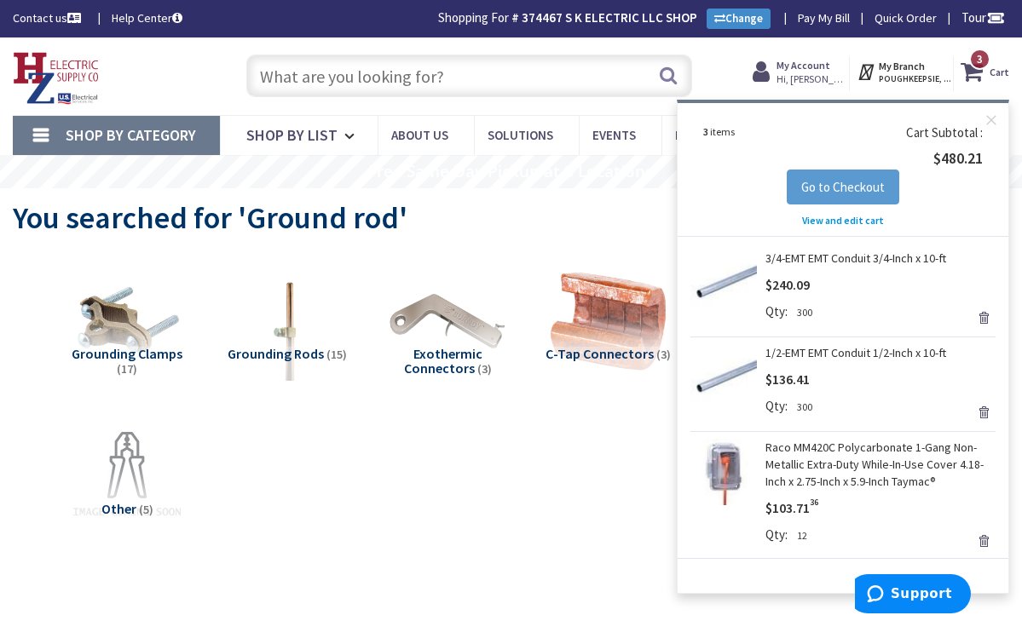
click at [875, 196] on button "Go to Checkout" at bounding box center [843, 188] width 113 height 36
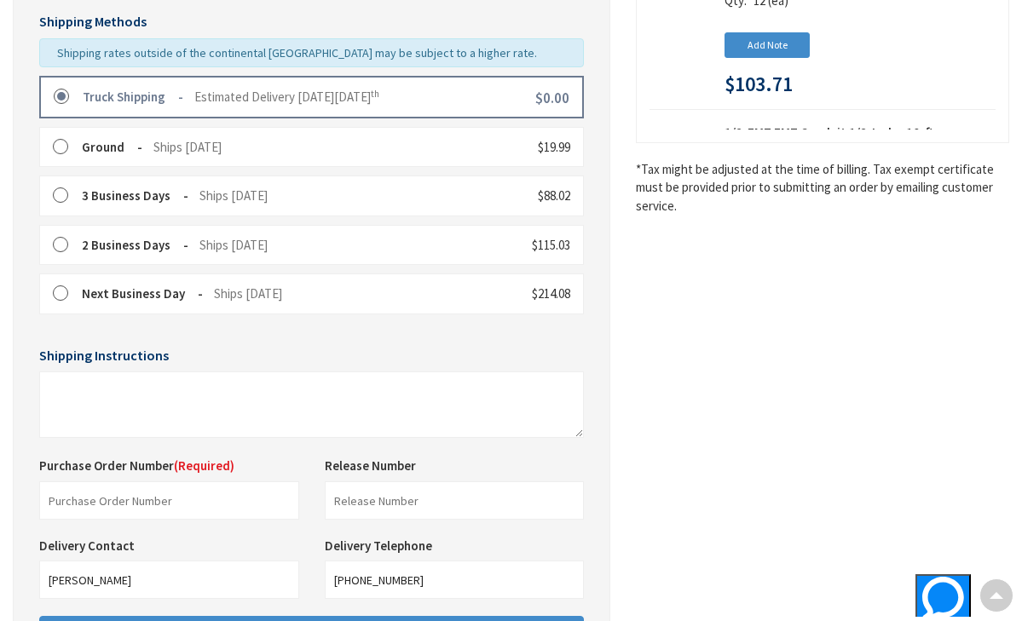
scroll to position [469, 0]
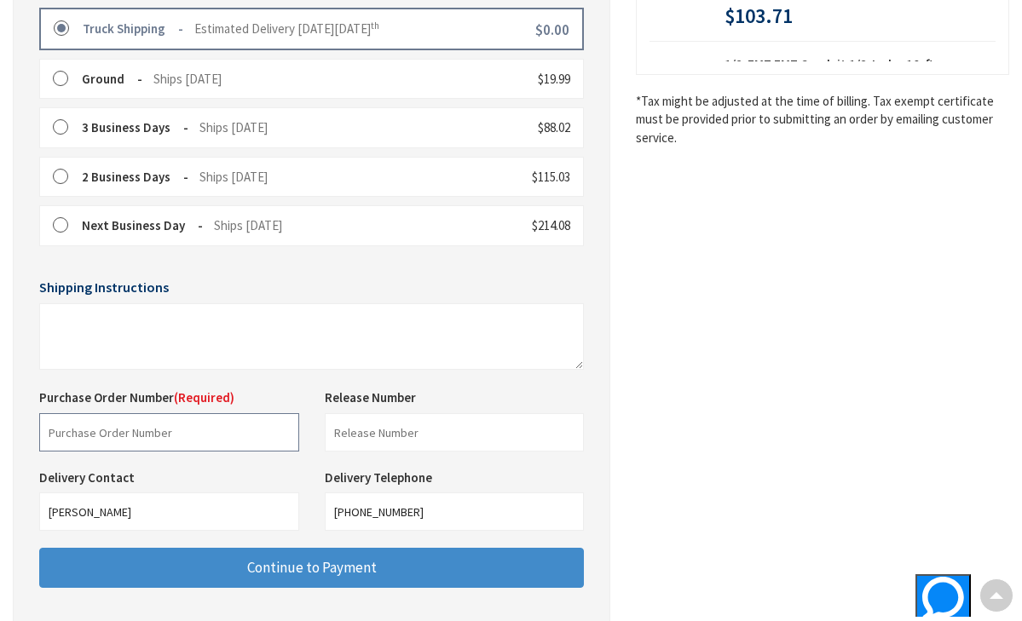
click at [214, 425] on input "text" at bounding box center [169, 432] width 260 height 38
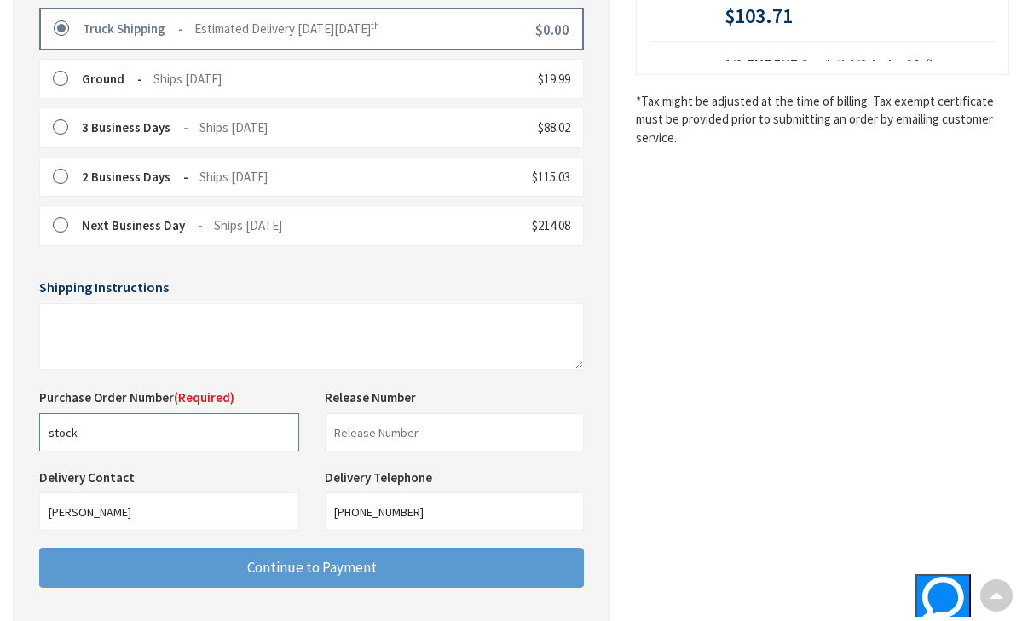
type input "stock"
click at [292, 563] on span "Continue to Payment" at bounding box center [312, 567] width 130 height 19
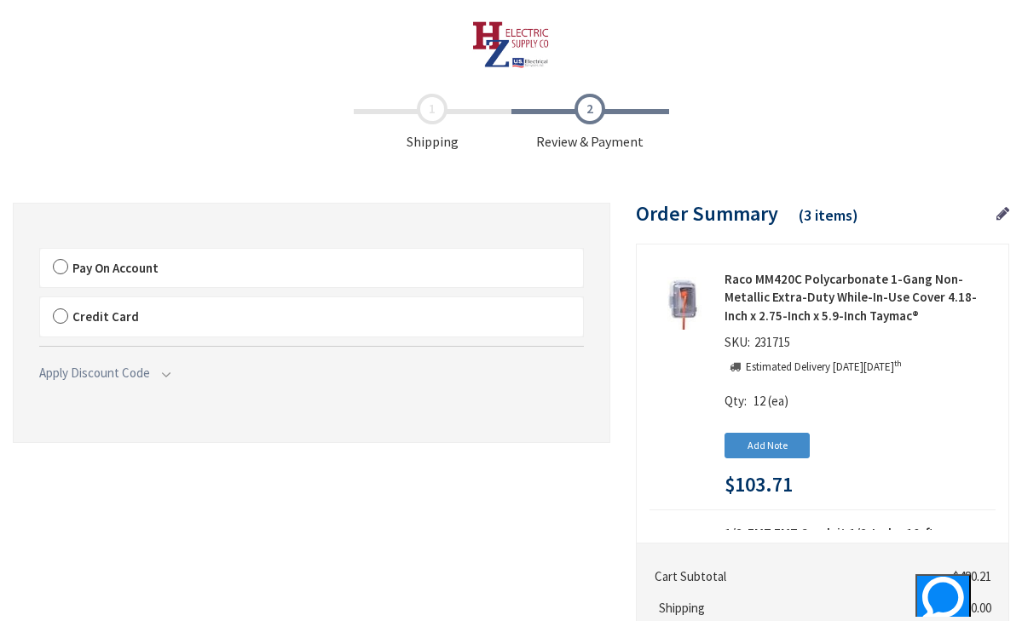
click at [65, 262] on label "Pay On Account" at bounding box center [311, 268] width 543 height 39
click at [40, 252] on input "Pay On Account" at bounding box center [40, 252] width 0 height 0
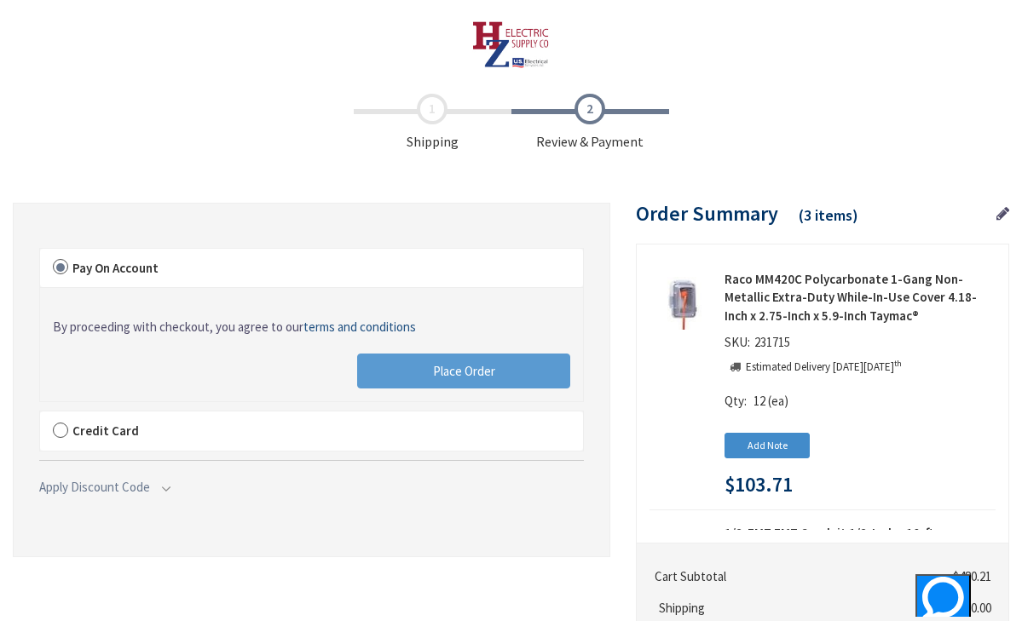
click at [451, 367] on span "Place Order" at bounding box center [464, 371] width 62 height 16
